Goal: Task Accomplishment & Management: Use online tool/utility

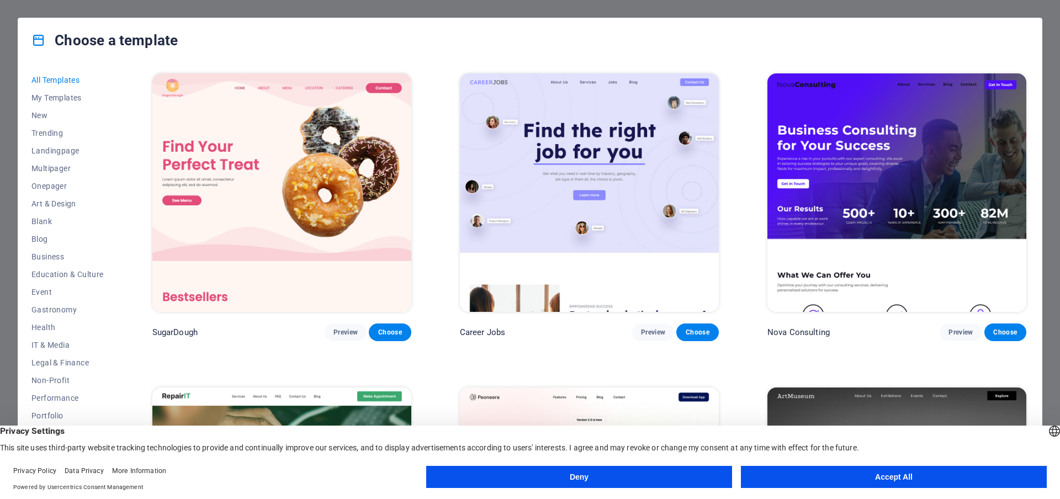
click at [845, 489] on div "Deny Accept All" at bounding box center [736, 479] width 621 height 27
click at [855, 474] on button "Accept All" at bounding box center [894, 477] width 306 height 22
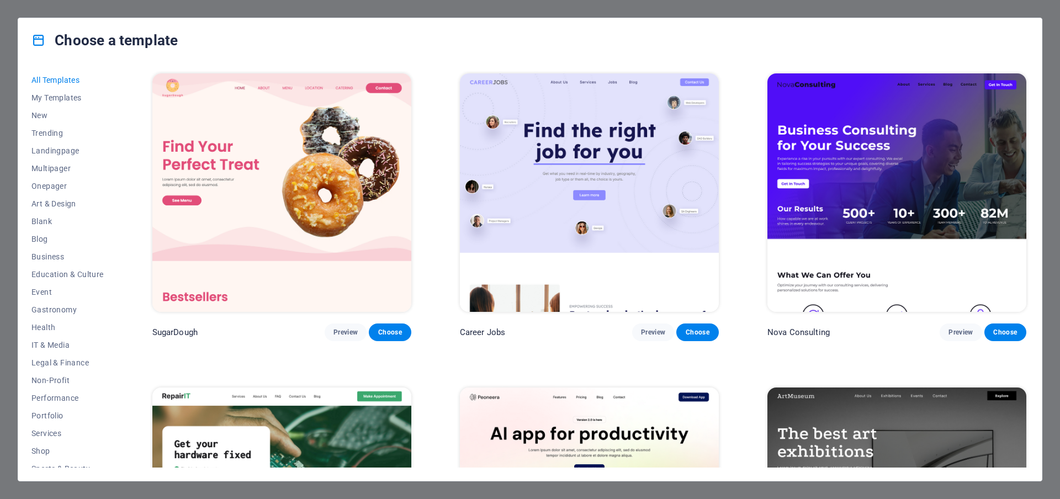
click at [852, 193] on img at bounding box center [897, 192] width 259 height 239
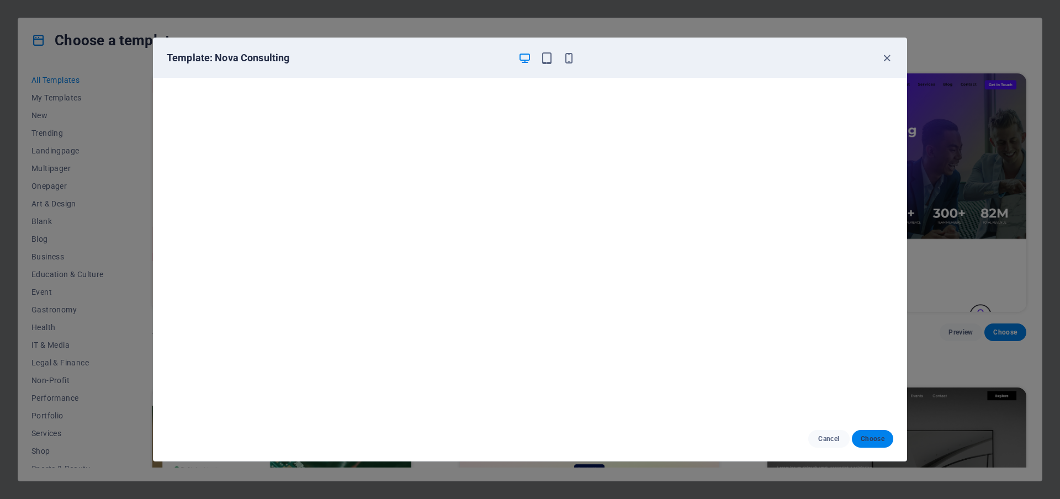
click at [871, 441] on span "Choose" at bounding box center [873, 439] width 24 height 9
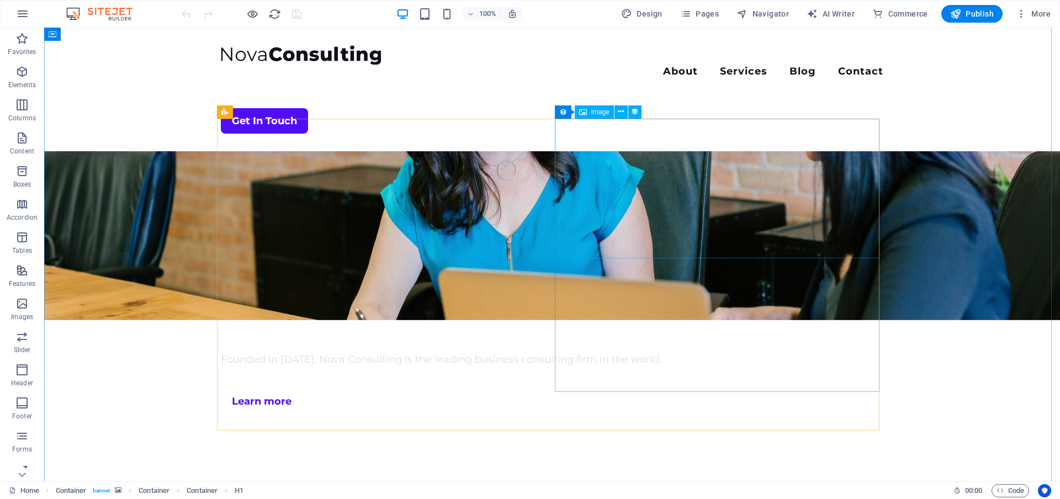
scroll to position [2527, 0]
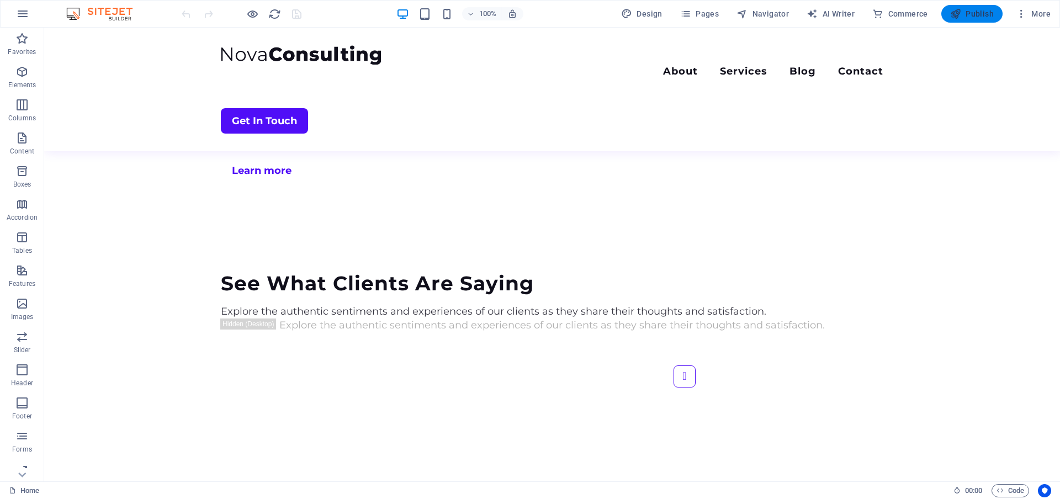
click at [964, 11] on span "Publish" at bounding box center [972, 13] width 44 height 11
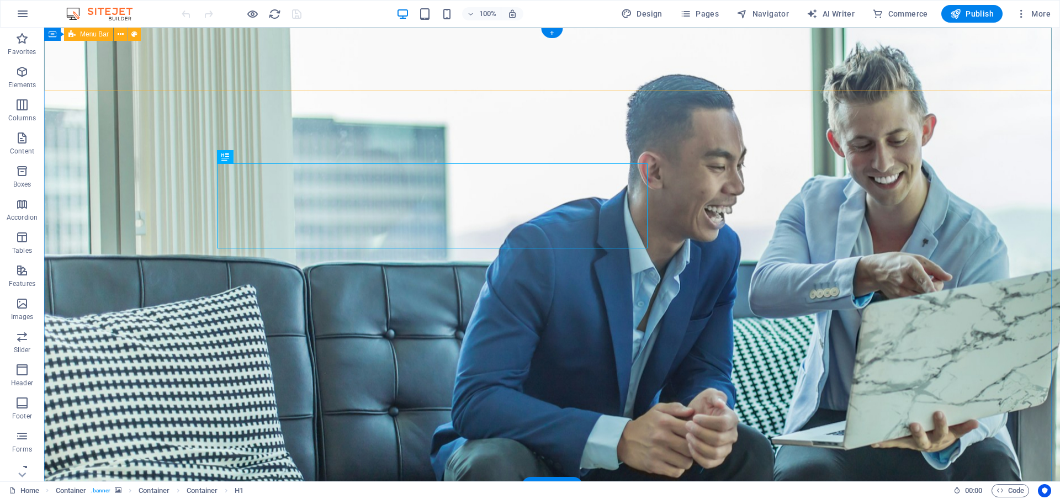
scroll to position [442, 0]
